Goal: Information Seeking & Learning: Learn about a topic

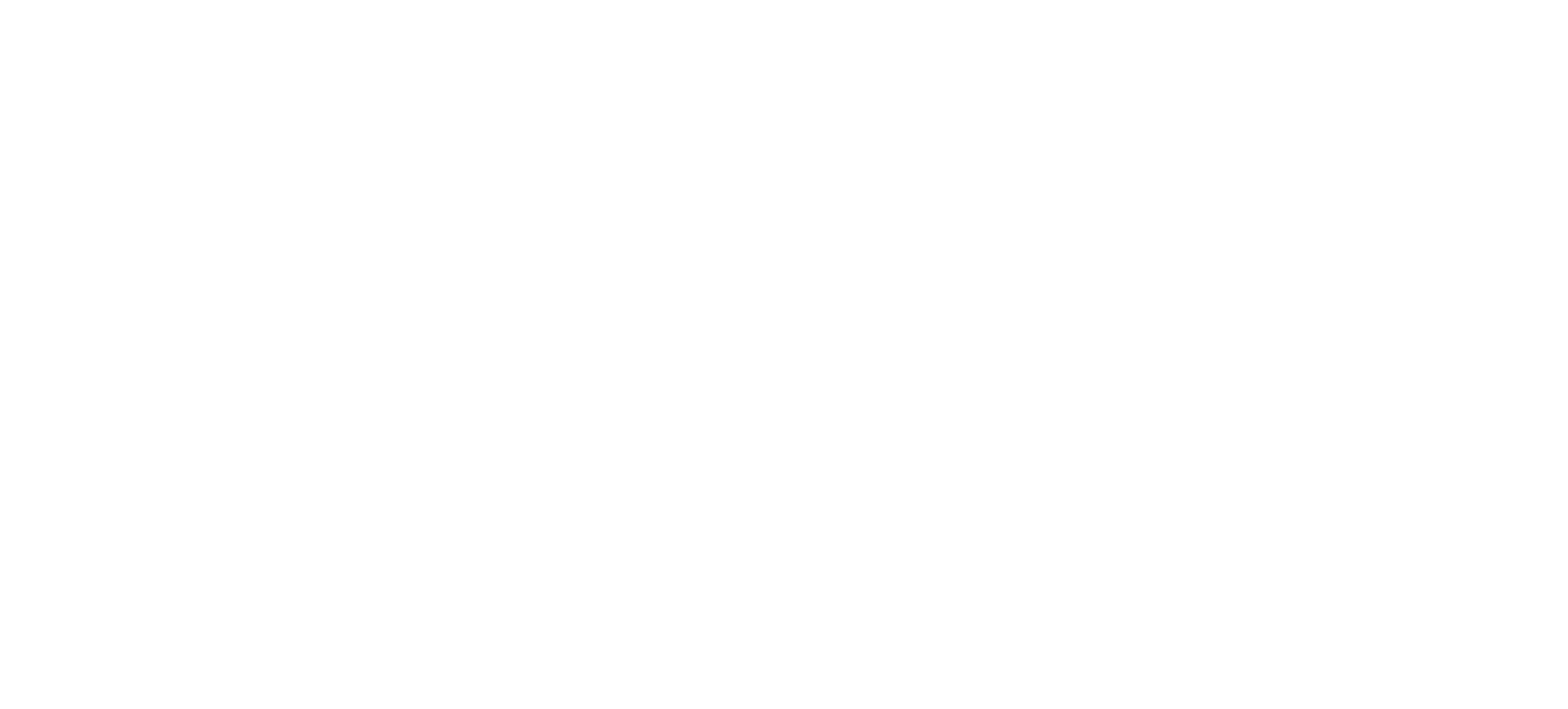
drag, startPoint x: 0, startPoint y: 0, endPoint x: 622, endPoint y: 44, distance: 623.6
click at [620, 44] on div at bounding box center [784, 354] width 1568 height 709
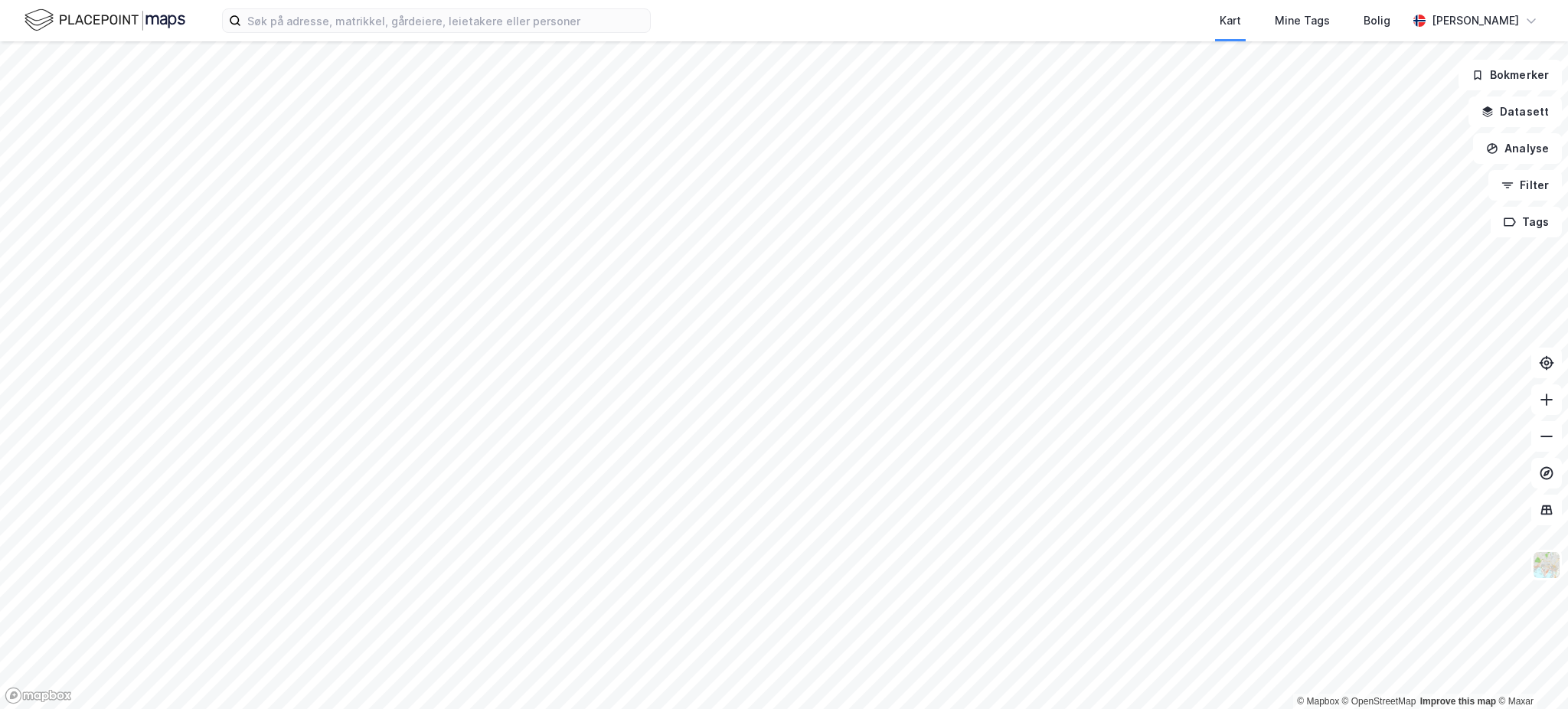
click at [1056, 709] on html "Kart Mine Tags Bolig [PERSON_NAME] © Mapbox © OpenStreetMap Improve this map © …" at bounding box center [784, 354] width 1568 height 709
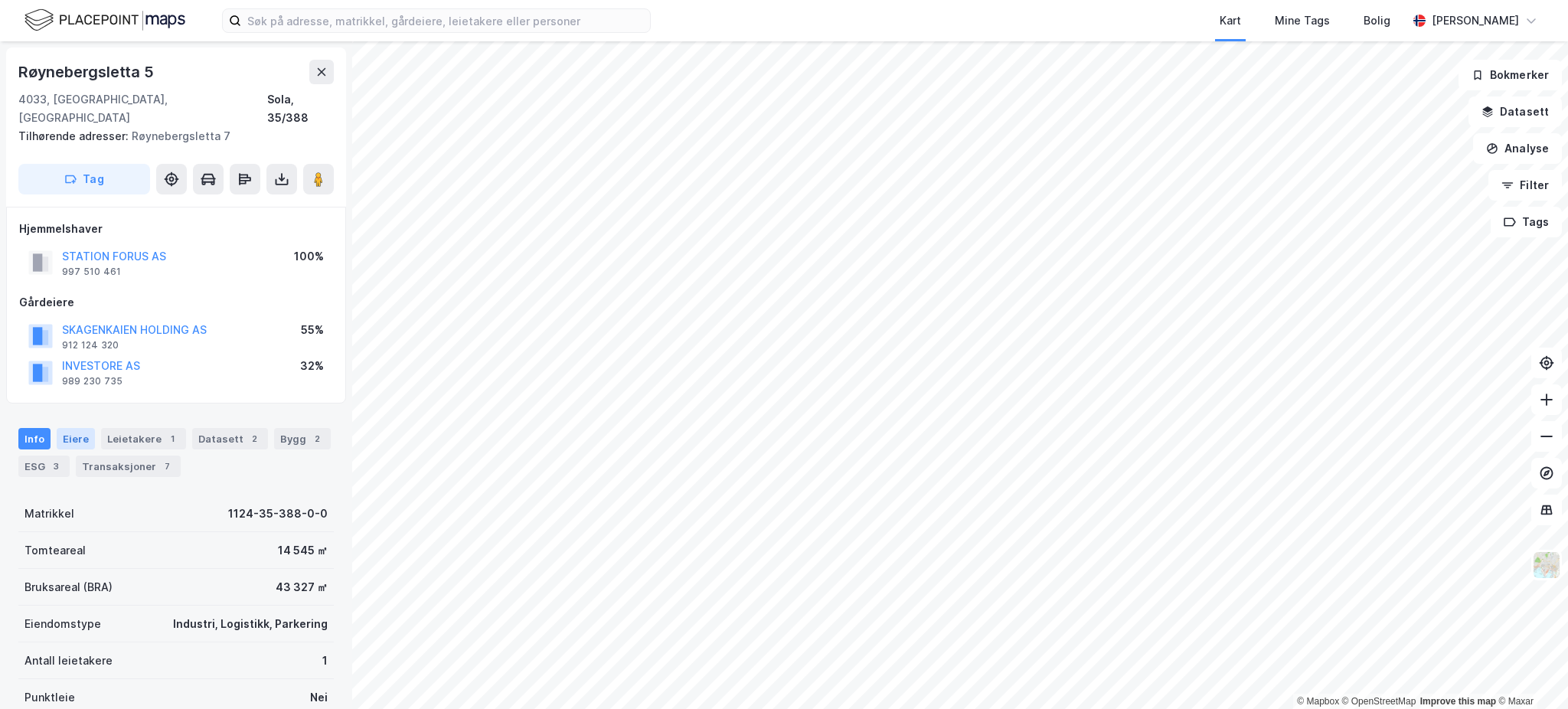
click at [88, 428] on div "Eiere" at bounding box center [76, 438] width 38 height 22
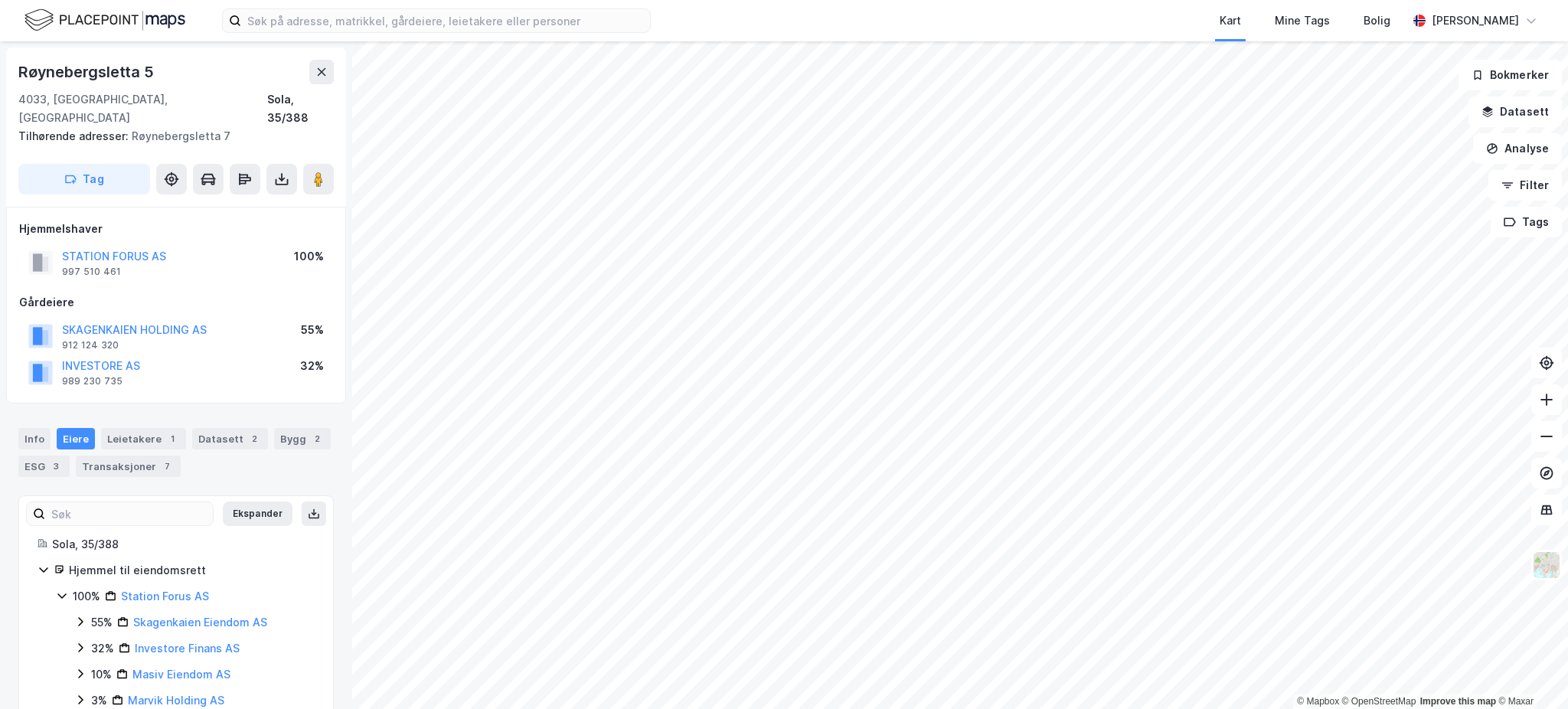
click at [95, 594] on div "100% Station Forus AS 55% Skagenkaien Eiendom AS 32% Investore [DEMOGRAPHIC_DAT…" at bounding box center [185, 648] width 259 height 122
click at [95, 613] on div "55%" at bounding box center [101, 622] width 22 height 18
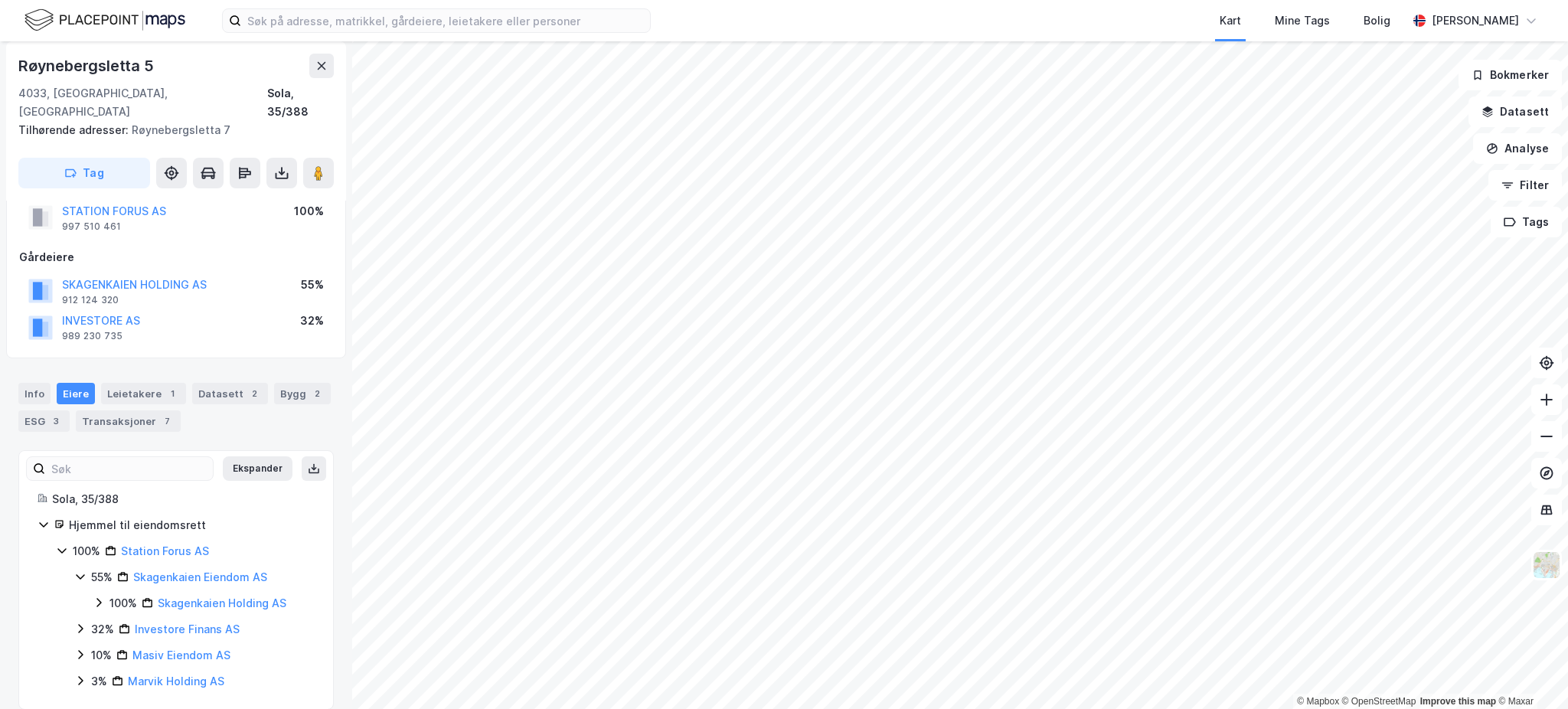
click at [95, 596] on icon at bounding box center [98, 602] width 12 height 12
click at [115, 623] on icon at bounding box center [116, 629] width 12 height 12
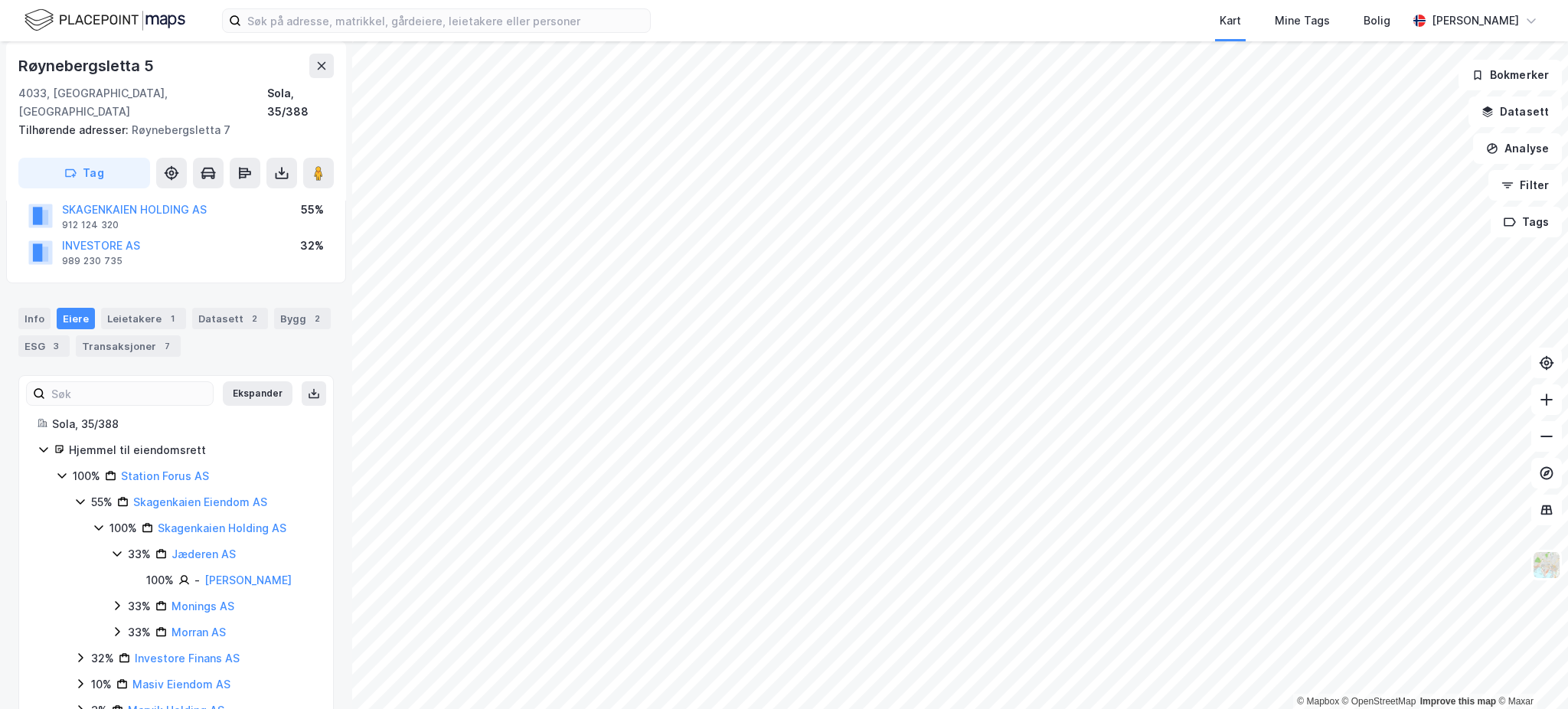
scroll to position [148, 0]
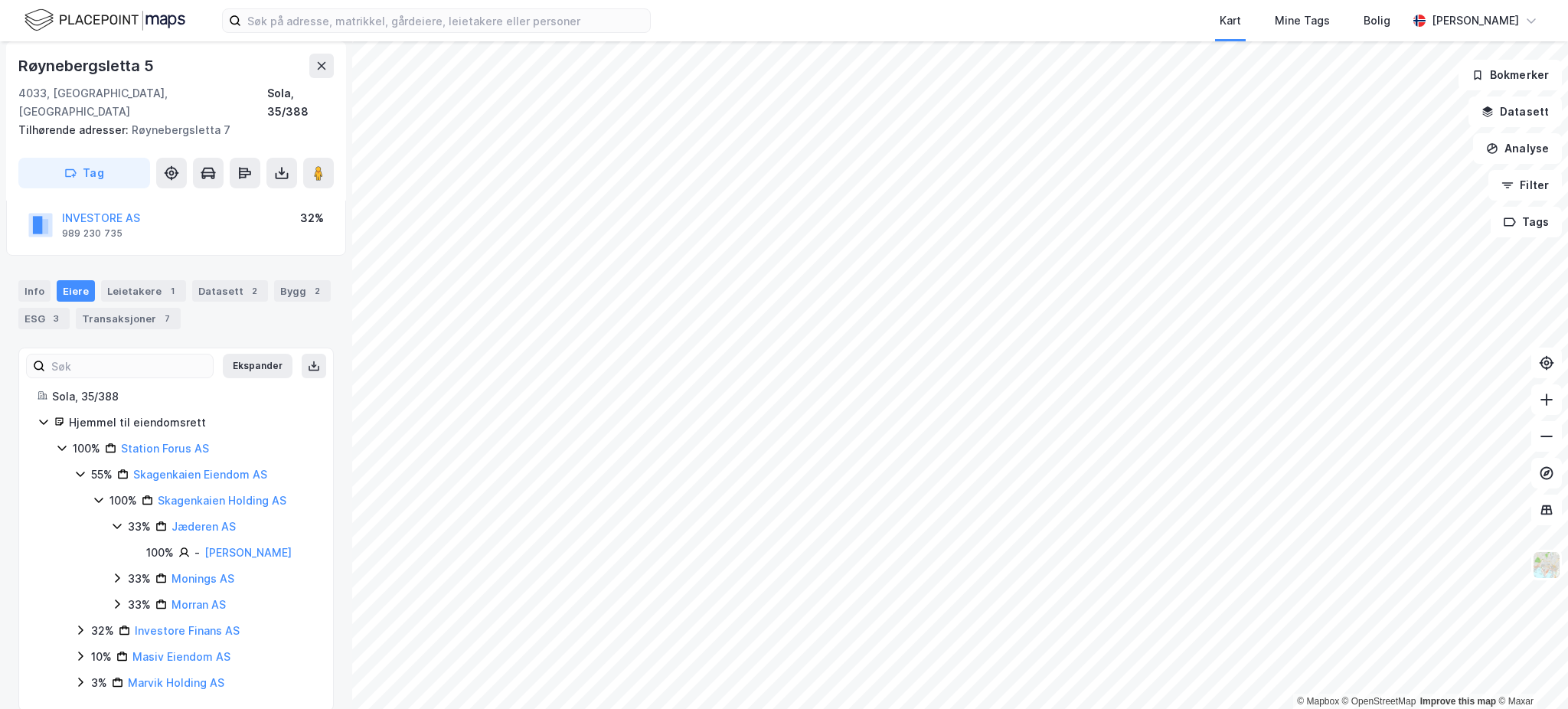
click at [45, 416] on icon at bounding box center [44, 421] width 12 height 12
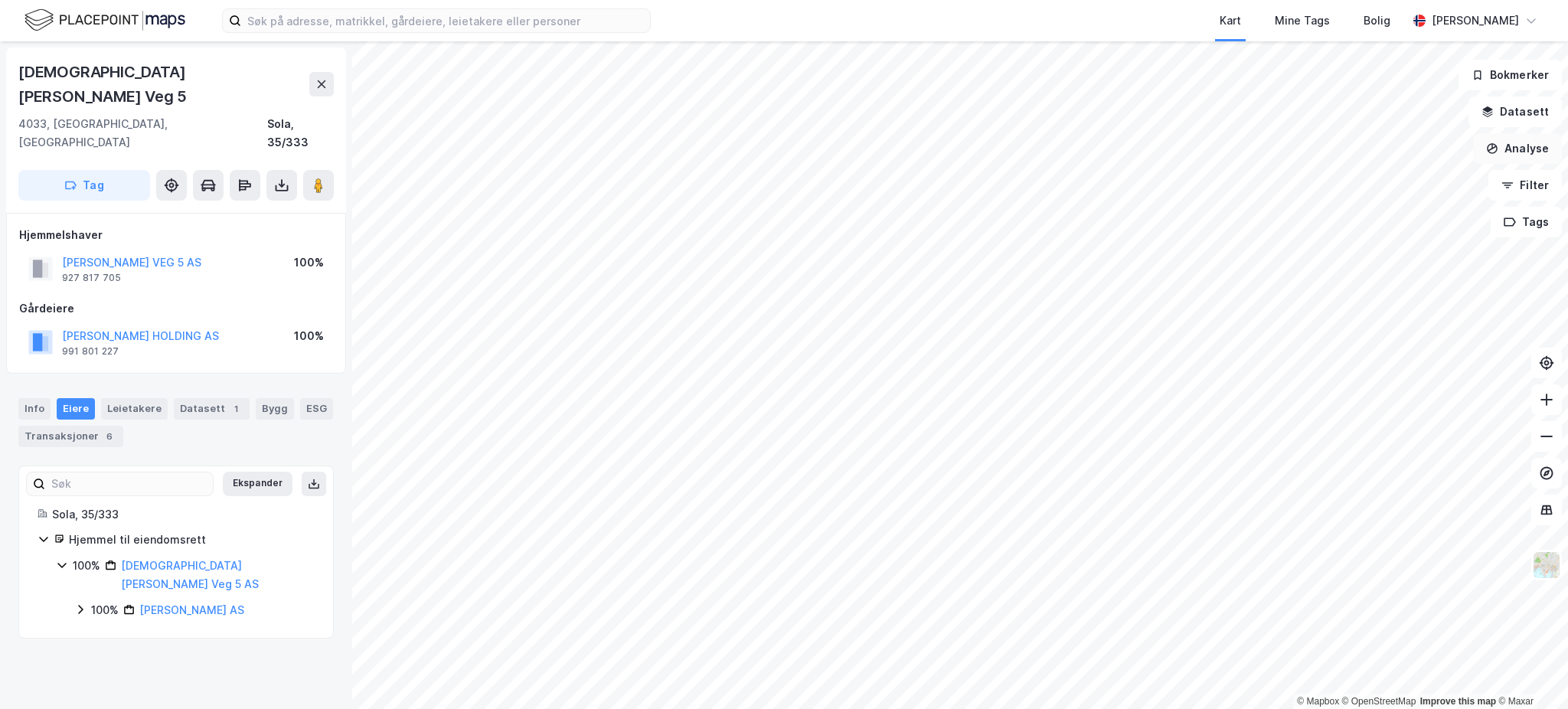
click at [1532, 141] on button "Analyse" at bounding box center [1518, 149] width 89 height 30
click at [1381, 189] on div "Tegn område" at bounding box center [1375, 181] width 176 height 26
